Goal: Navigation & Orientation: Find specific page/section

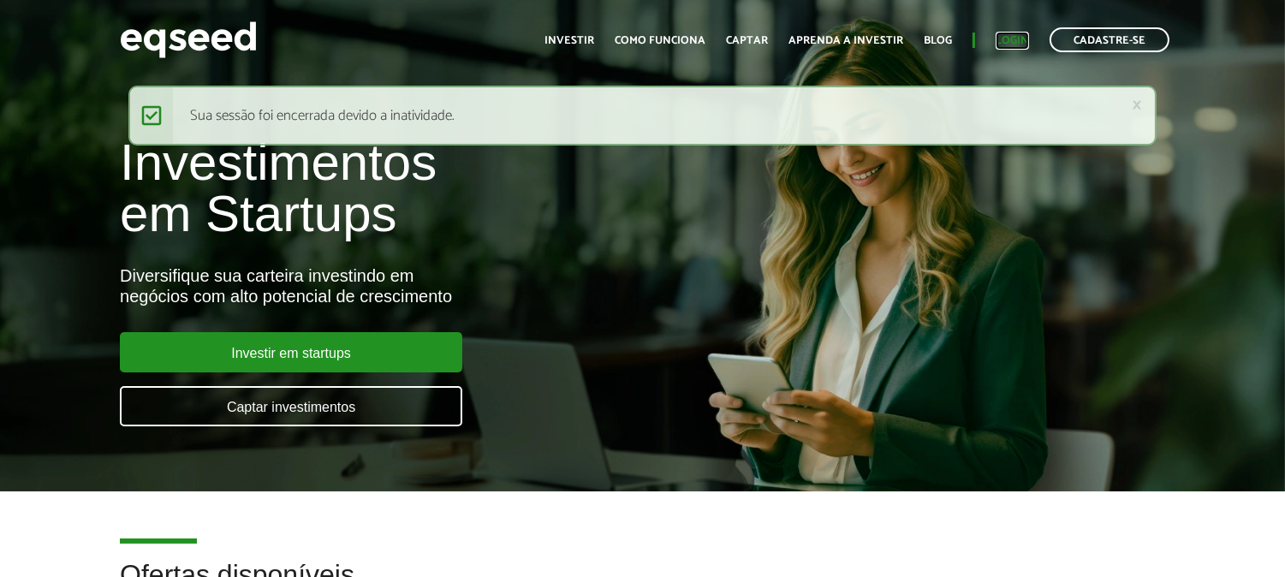
click at [1014, 41] on link "Login" at bounding box center [1012, 40] width 33 height 11
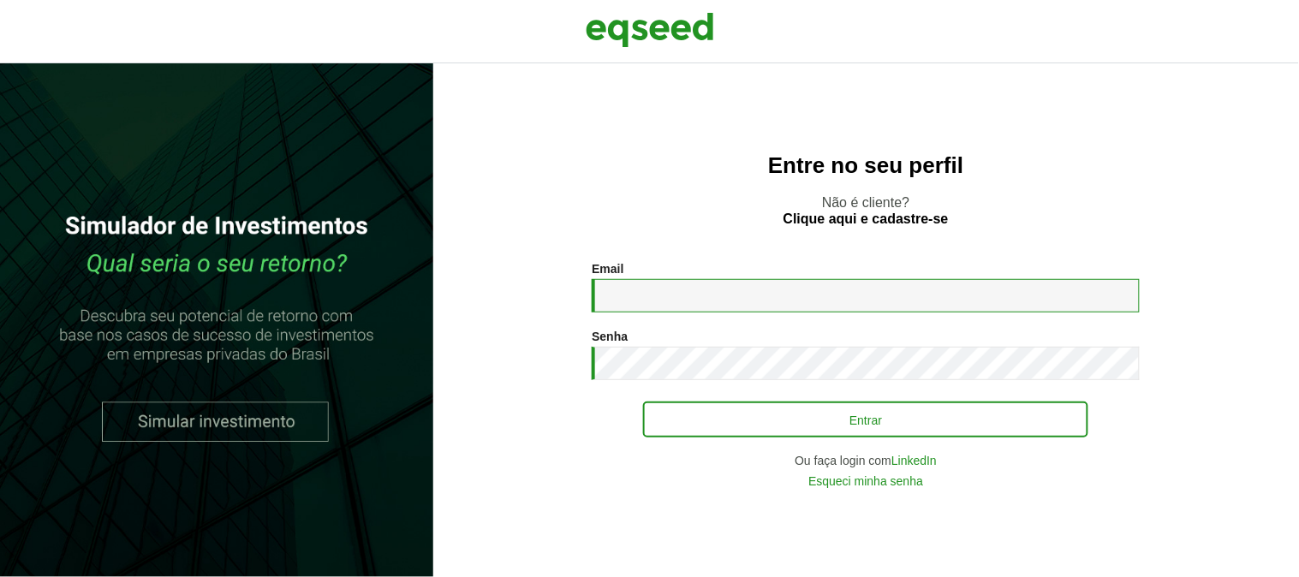
type input "**********"
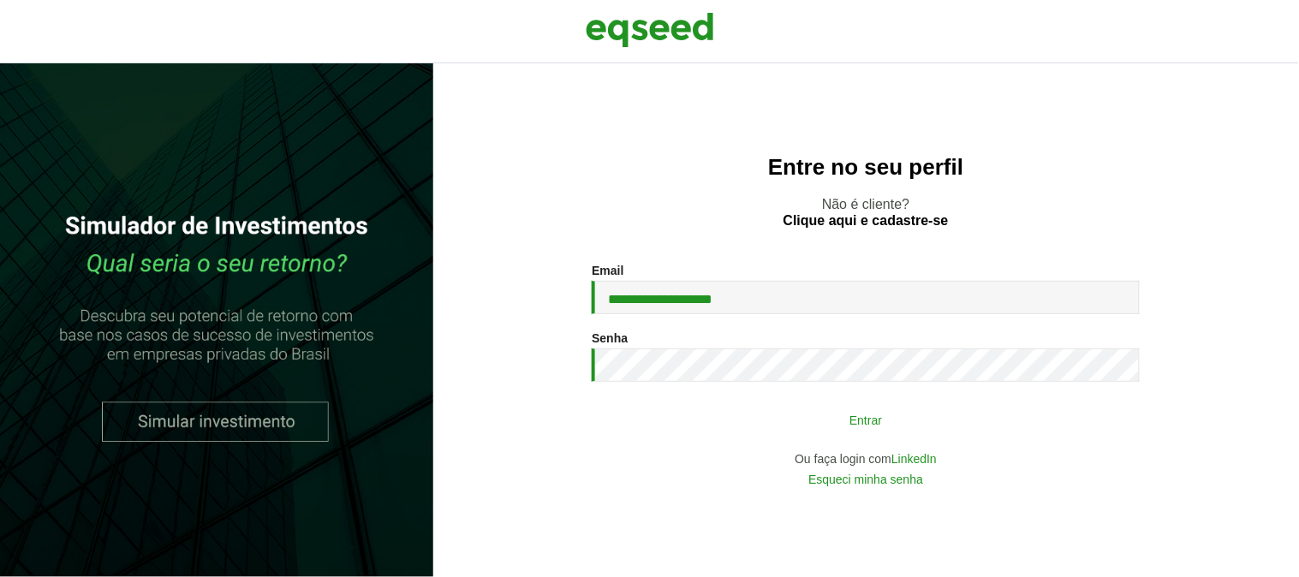
click at [843, 417] on button "Entrar" at bounding box center [865, 419] width 445 height 33
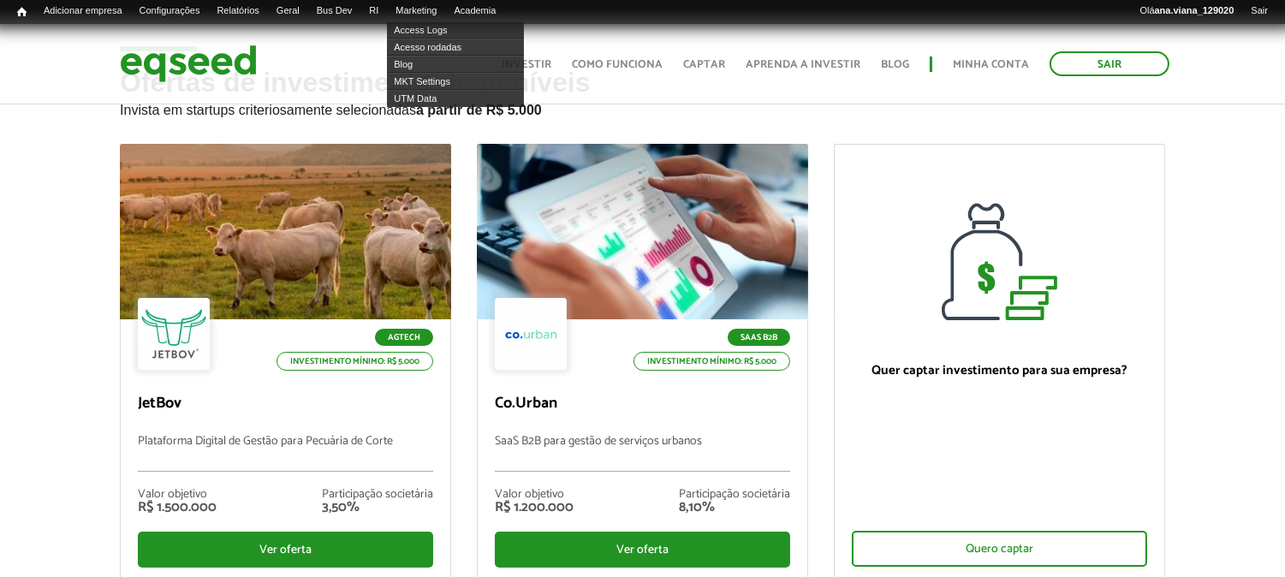
scroll to position [190, 0]
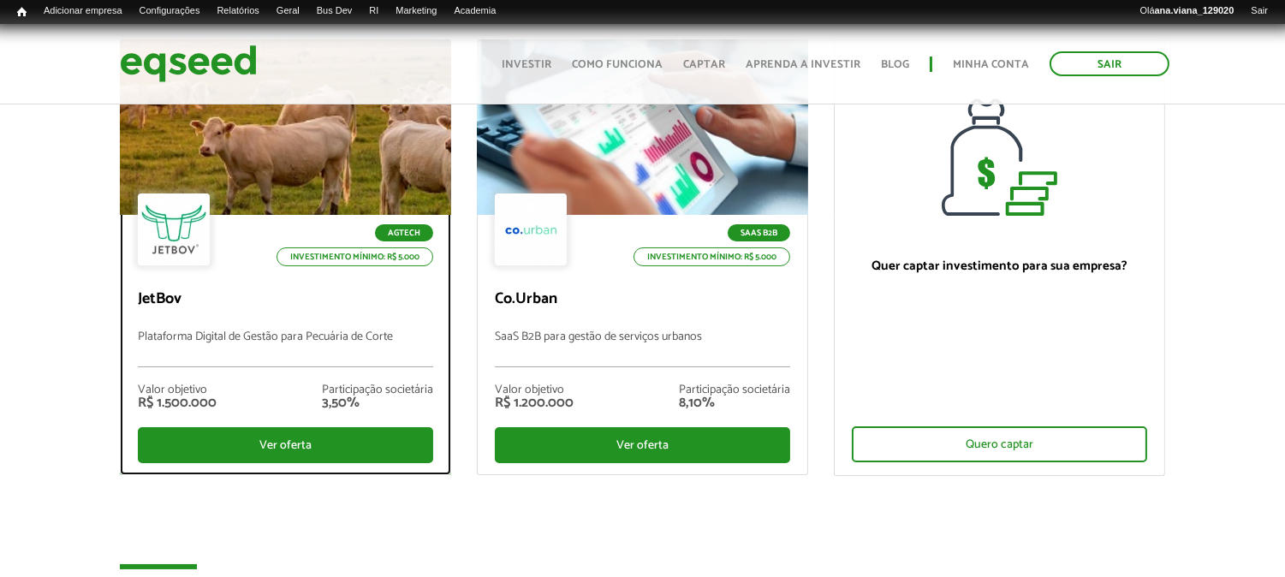
click at [373, 181] on div at bounding box center [284, 127] width 397 height 211
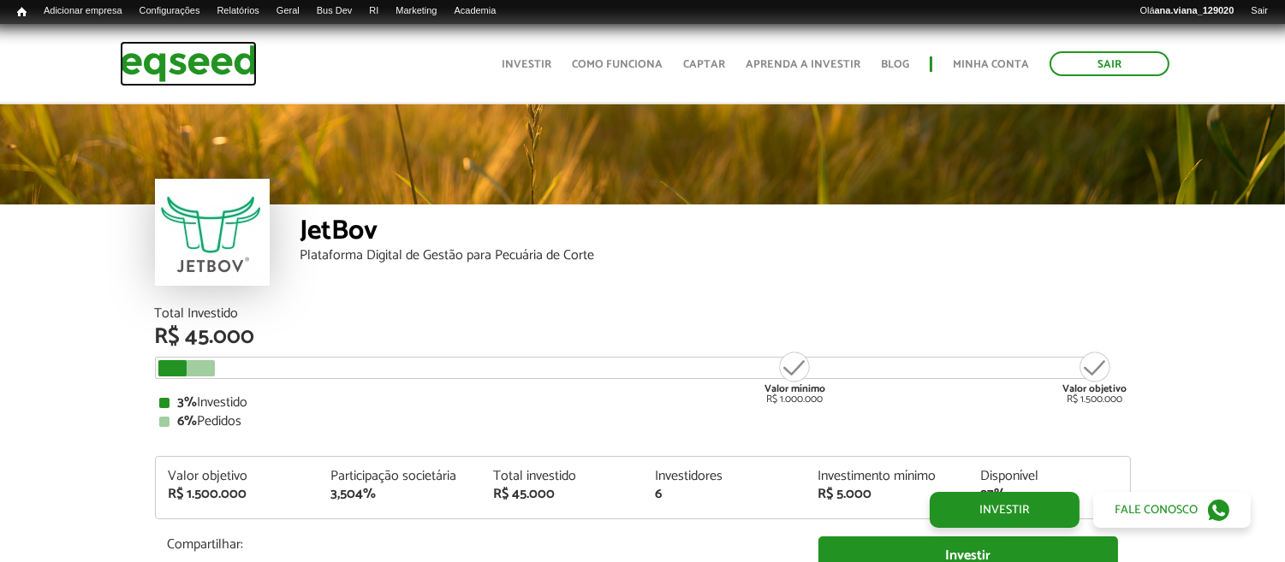
scroll to position [1900, 0]
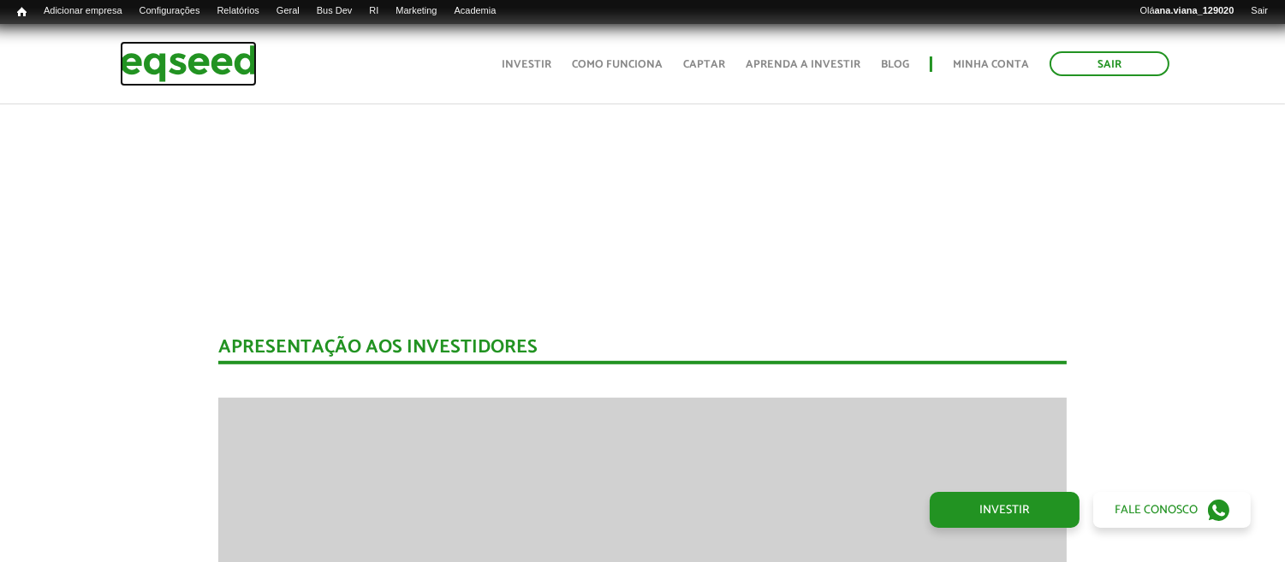
click at [203, 55] on img at bounding box center [188, 63] width 137 height 45
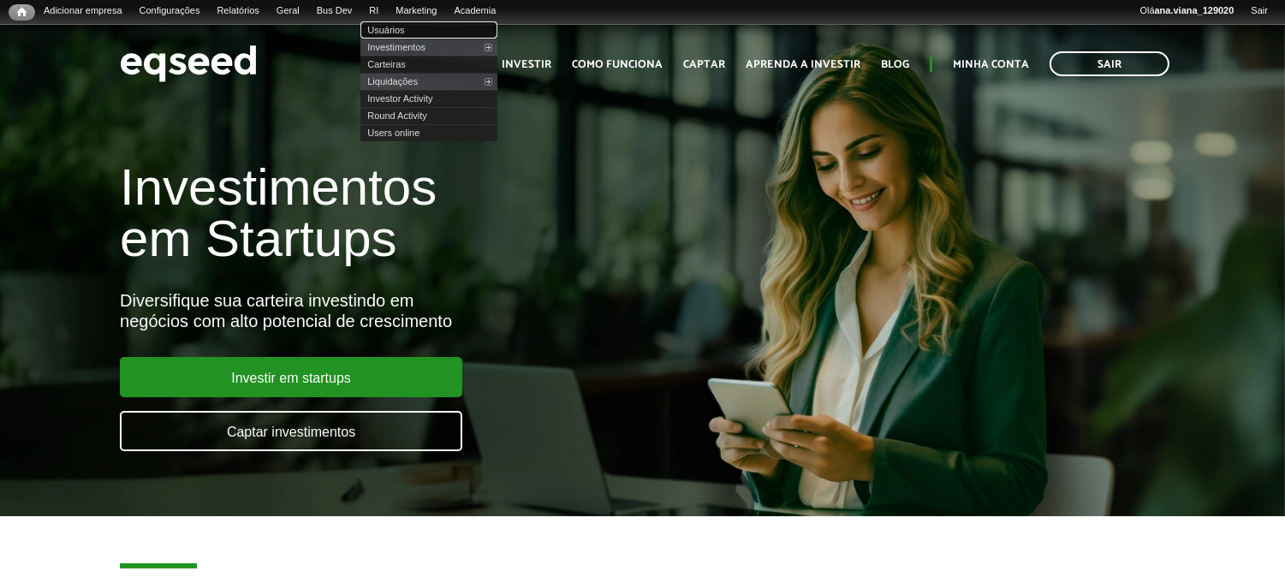
click at [403, 29] on link "Usuários" at bounding box center [428, 29] width 137 height 17
